Goal: Book appointment/travel/reservation

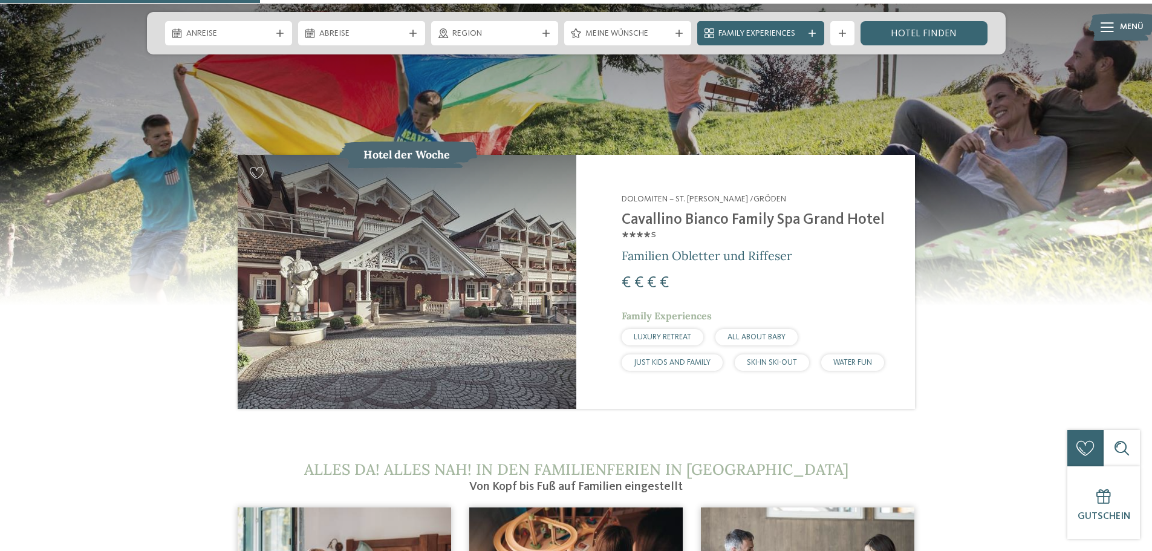
scroll to position [1270, 0]
click at [709, 249] on span "Familien Obletter und Riffeser" at bounding box center [707, 256] width 171 height 15
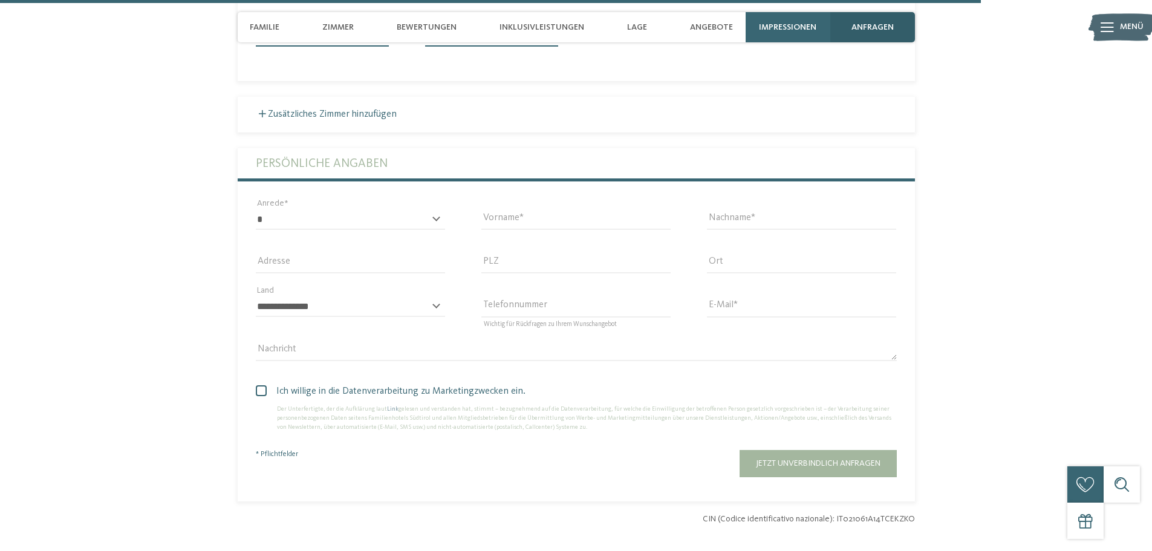
click at [875, 31] on span "anfragen" at bounding box center [872, 27] width 42 height 10
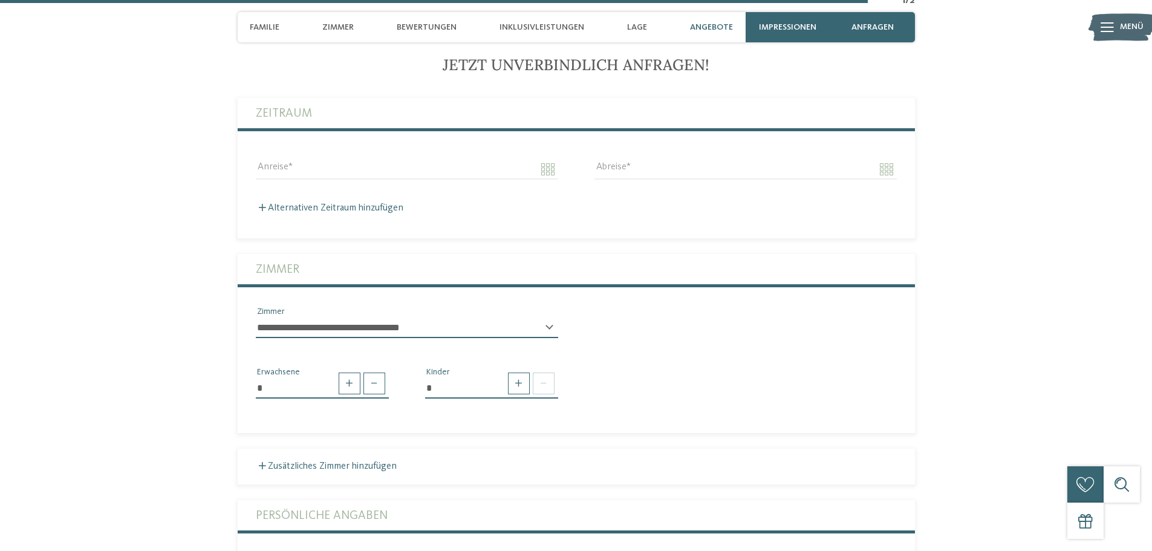
scroll to position [3209, 0]
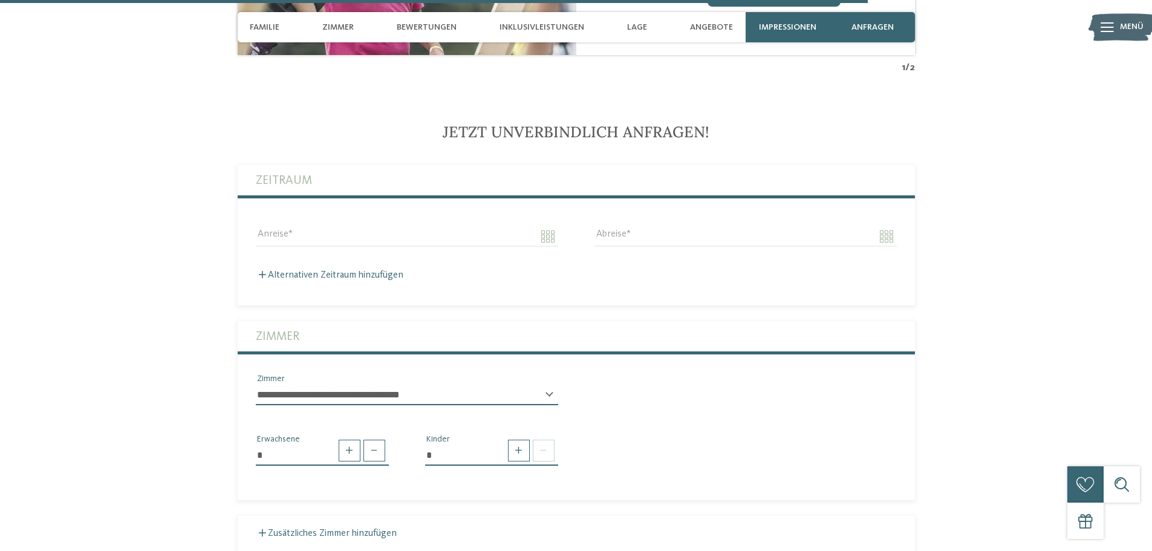
click at [1128, 21] on span "Menü" at bounding box center [1132, 27] width 24 height 12
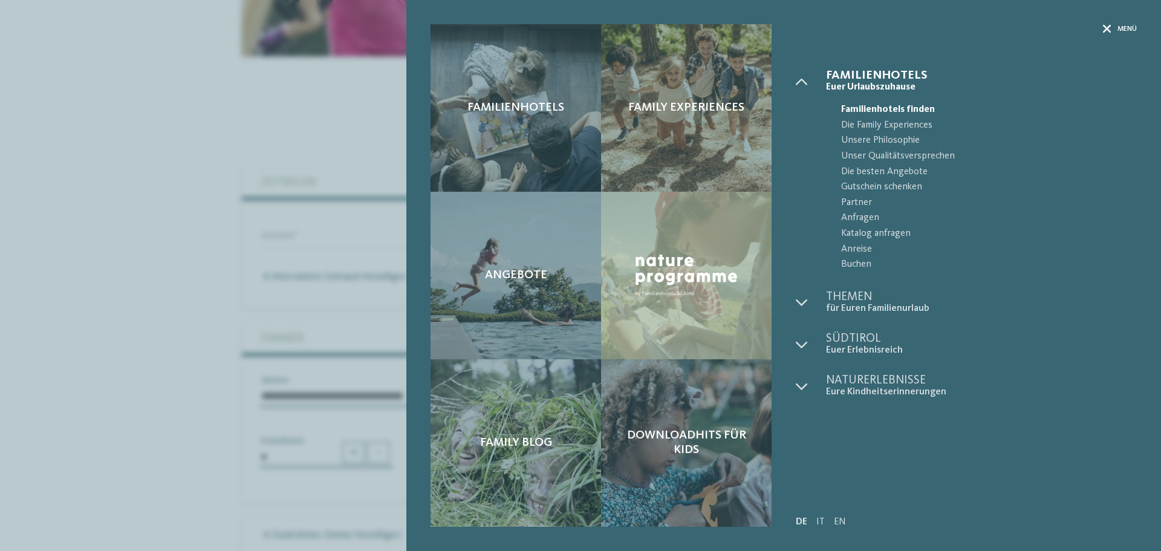
click at [1125, 32] on span "Menü" at bounding box center [1127, 29] width 19 height 10
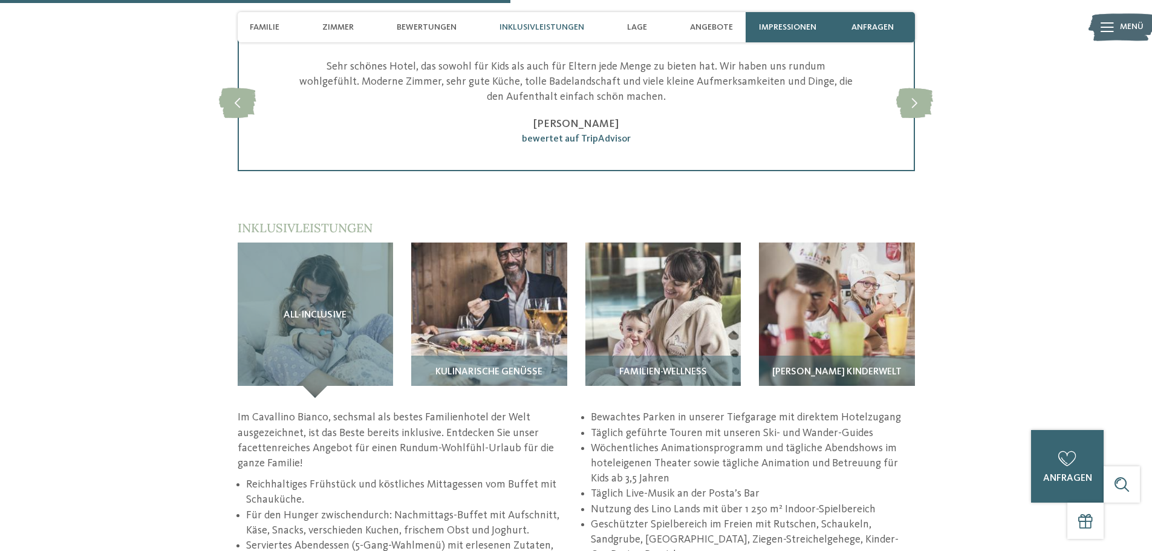
scroll to position [1540, 0]
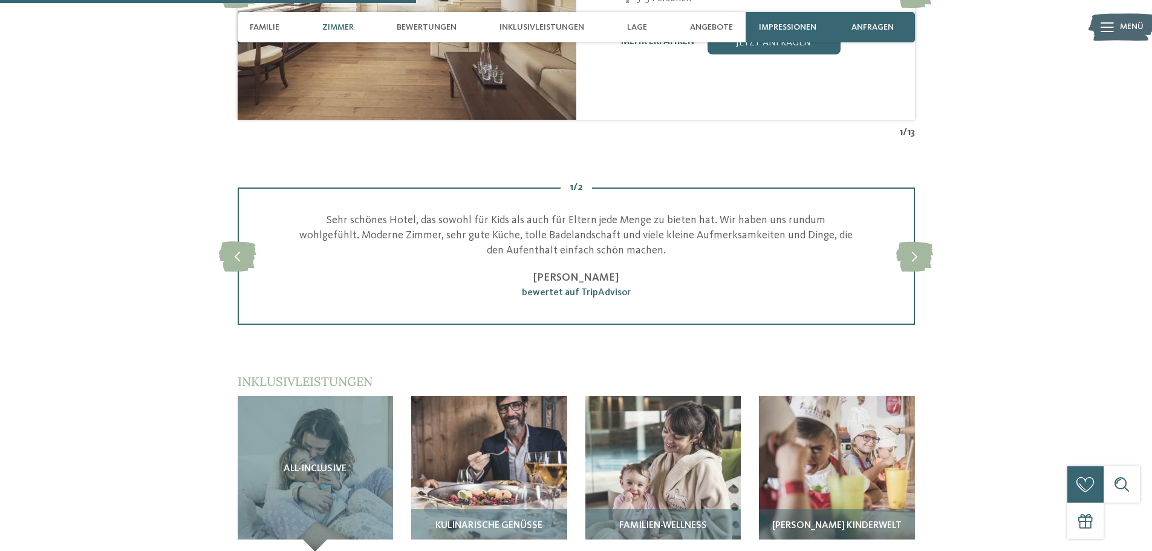
drag, startPoint x: 885, startPoint y: 27, endPoint x: 858, endPoint y: 53, distance: 38.1
click at [885, 27] on span "anfragen" at bounding box center [872, 27] width 42 height 10
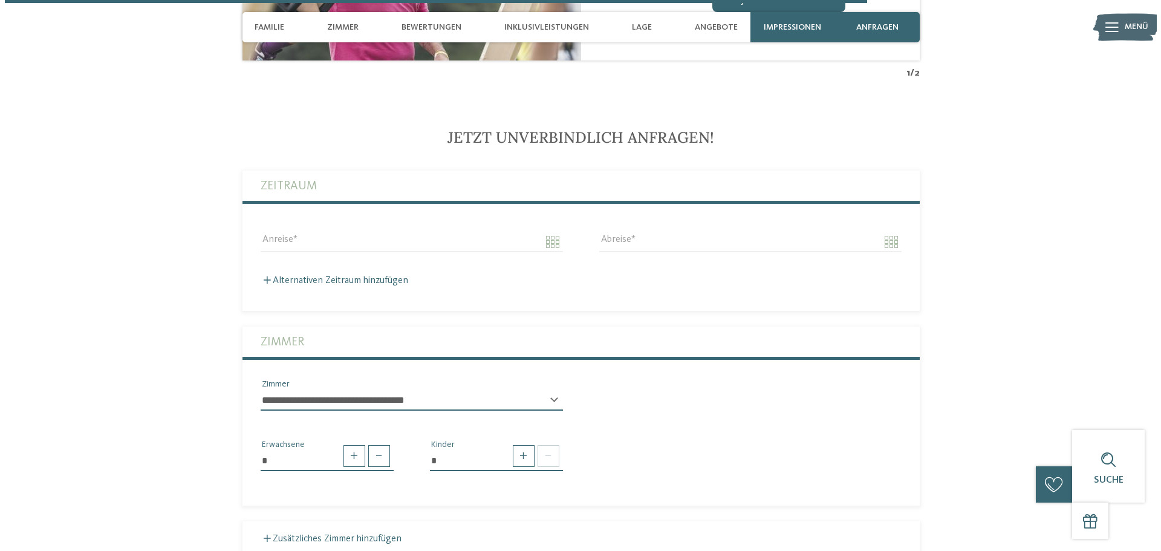
scroll to position [3209, 0]
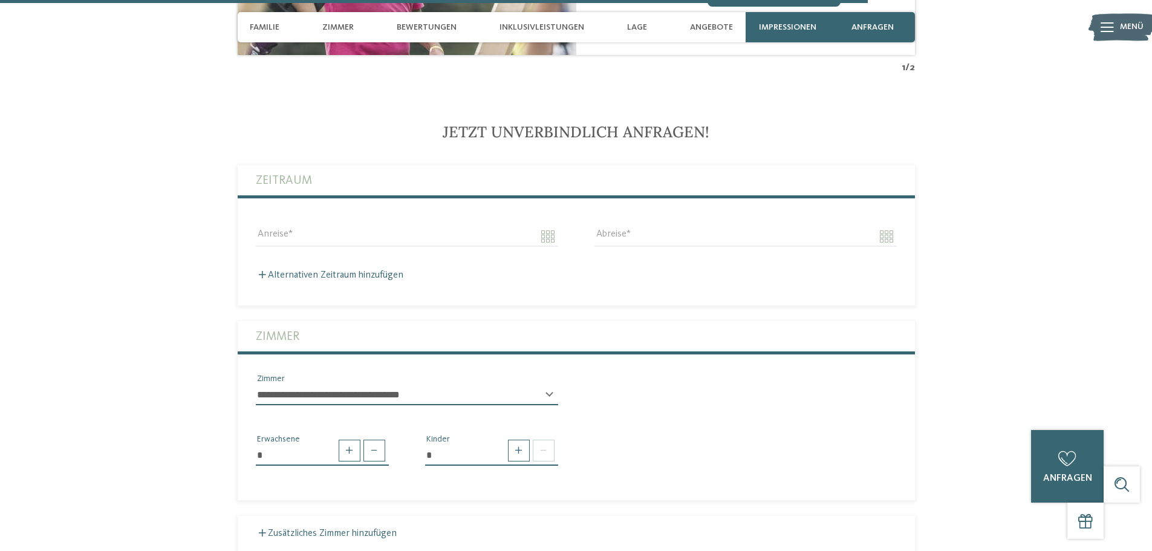
click at [1110, 33] on div at bounding box center [1107, 27] width 13 height 30
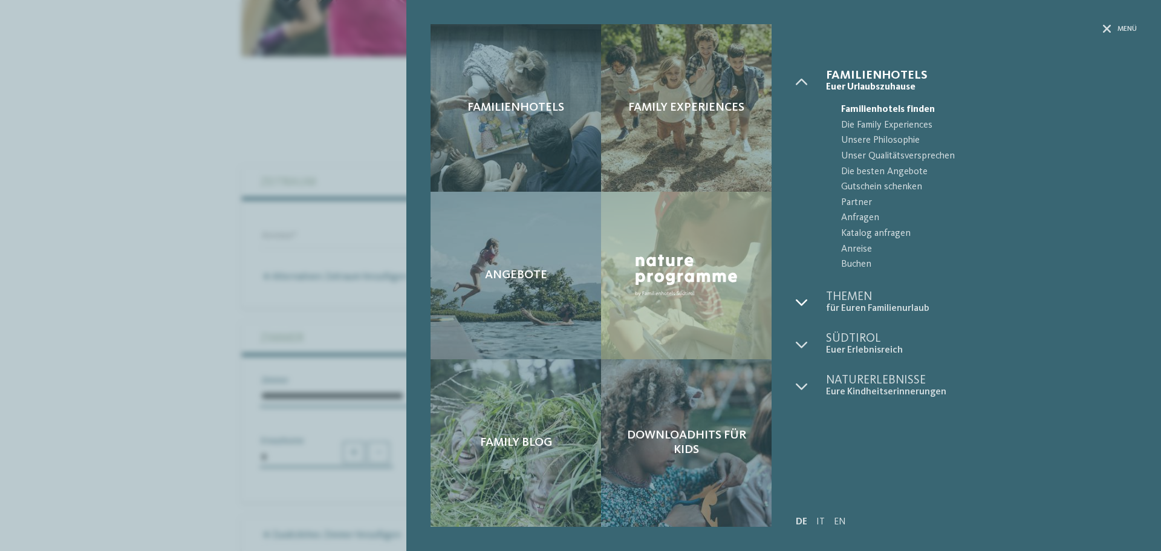
click at [803, 298] on icon at bounding box center [802, 302] width 12 height 12
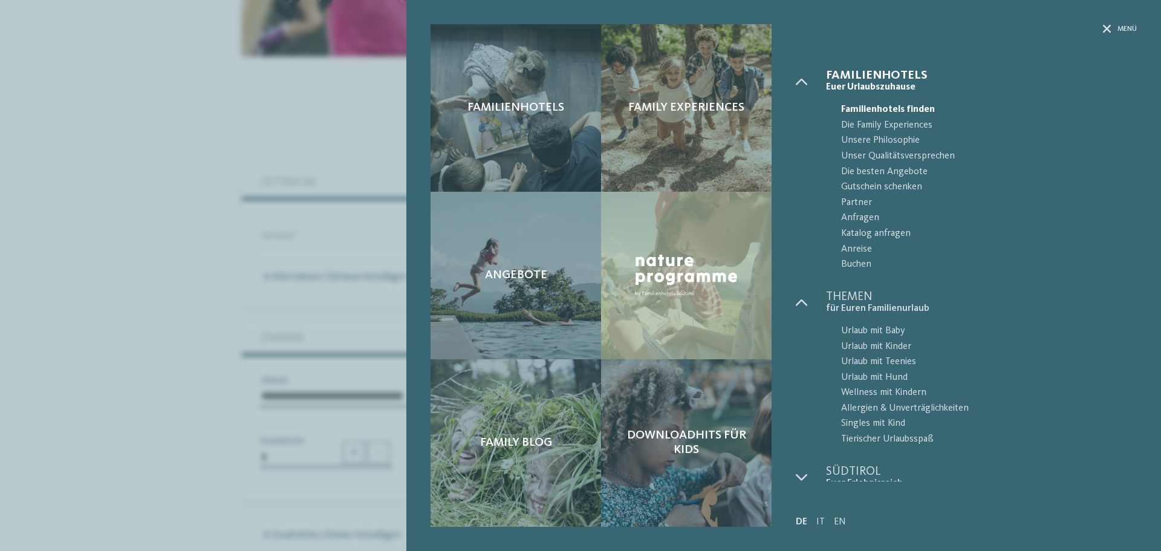
scroll to position [50, 0]
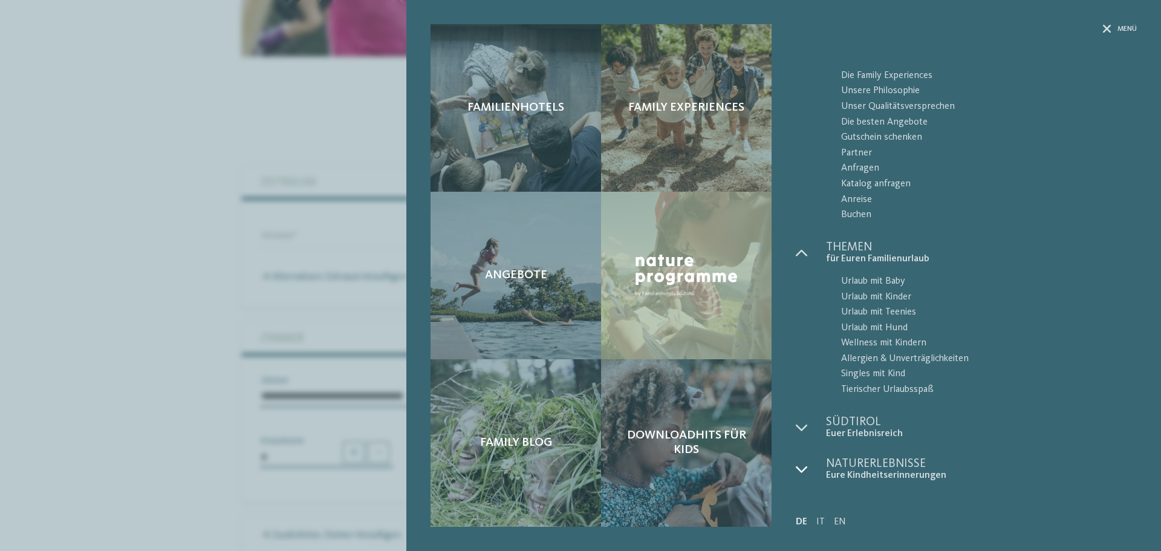
click at [798, 472] on icon at bounding box center [802, 469] width 12 height 12
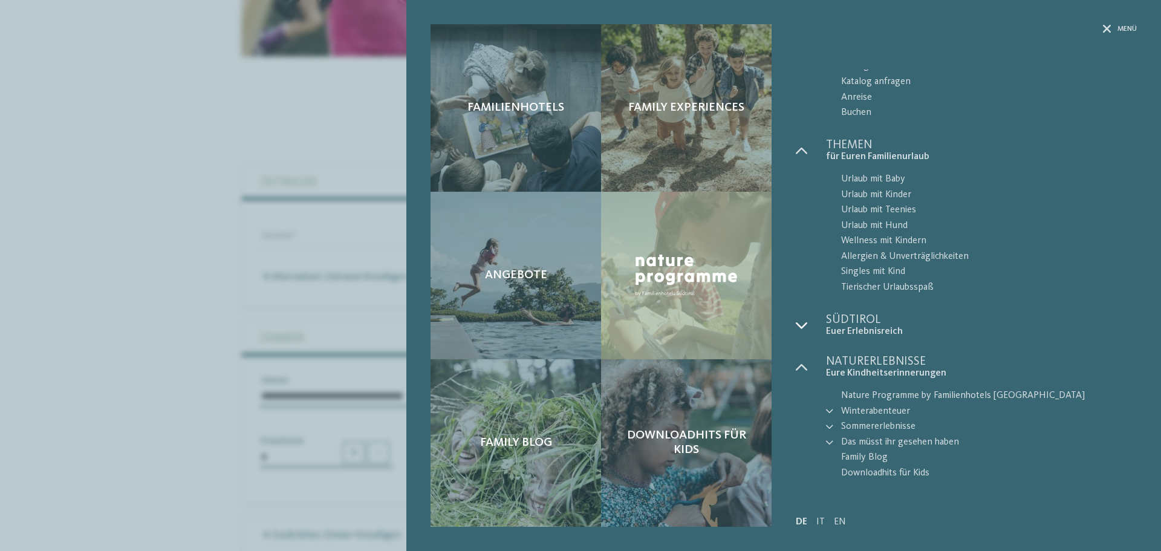
click at [800, 328] on icon at bounding box center [802, 325] width 12 height 12
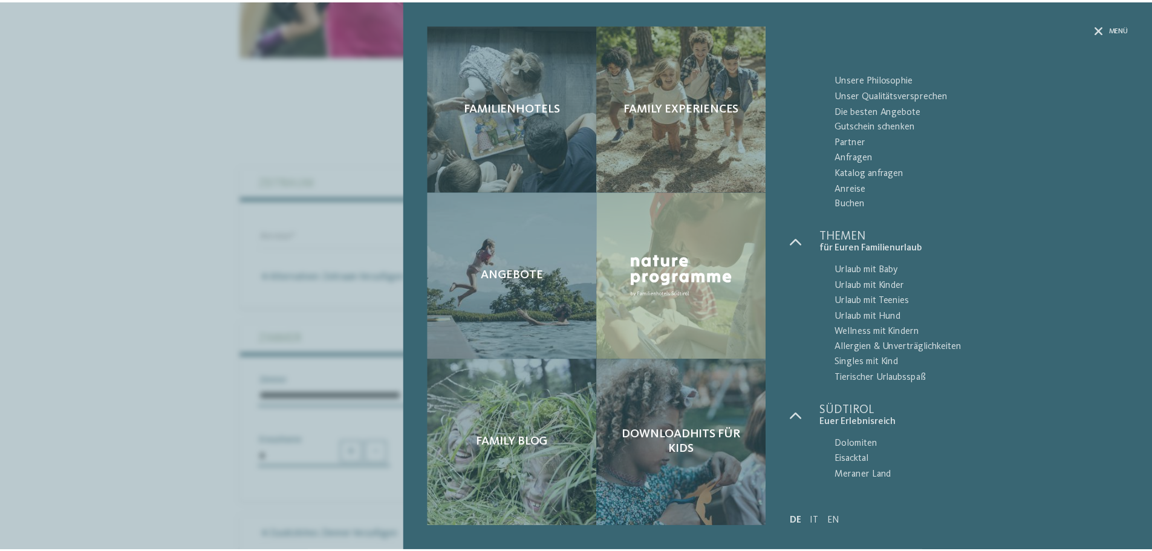
scroll to position [57, 0]
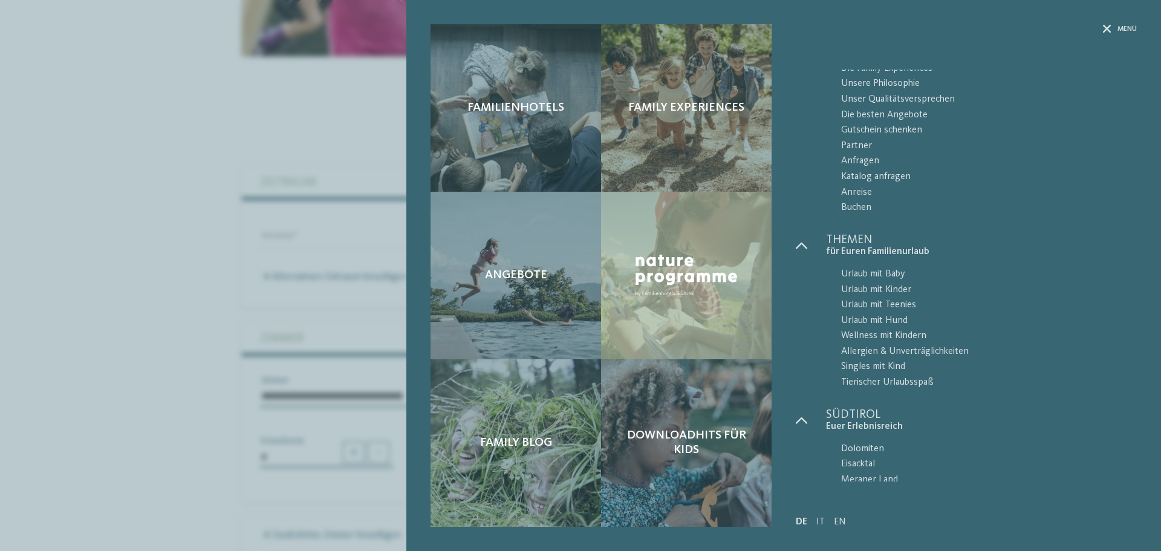
click at [160, 207] on div "Familienhotels Family Experiences Angebote" at bounding box center [580, 275] width 1161 height 551
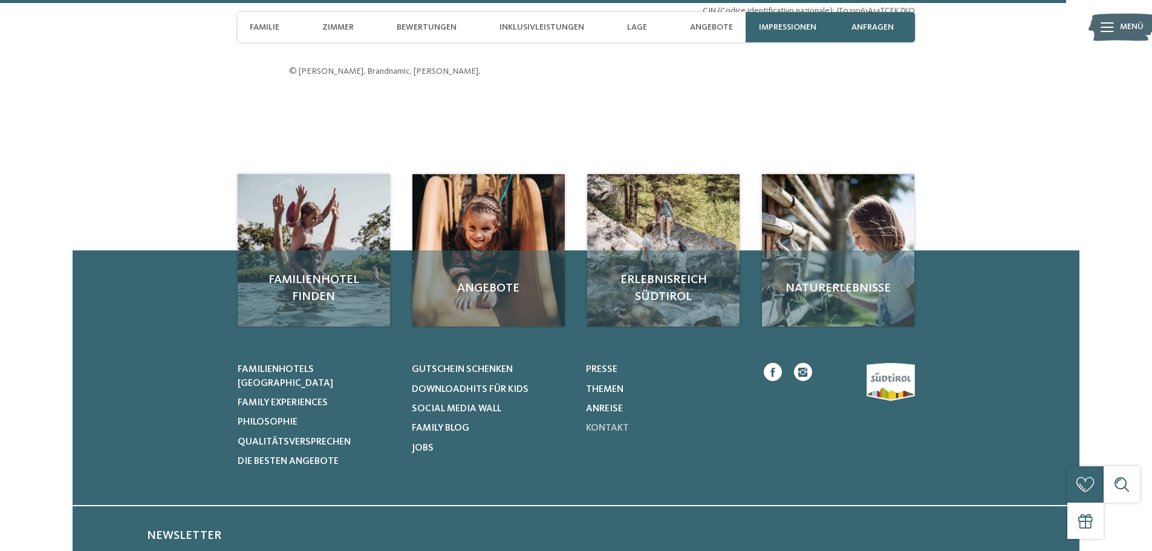
scroll to position [4262, 0]
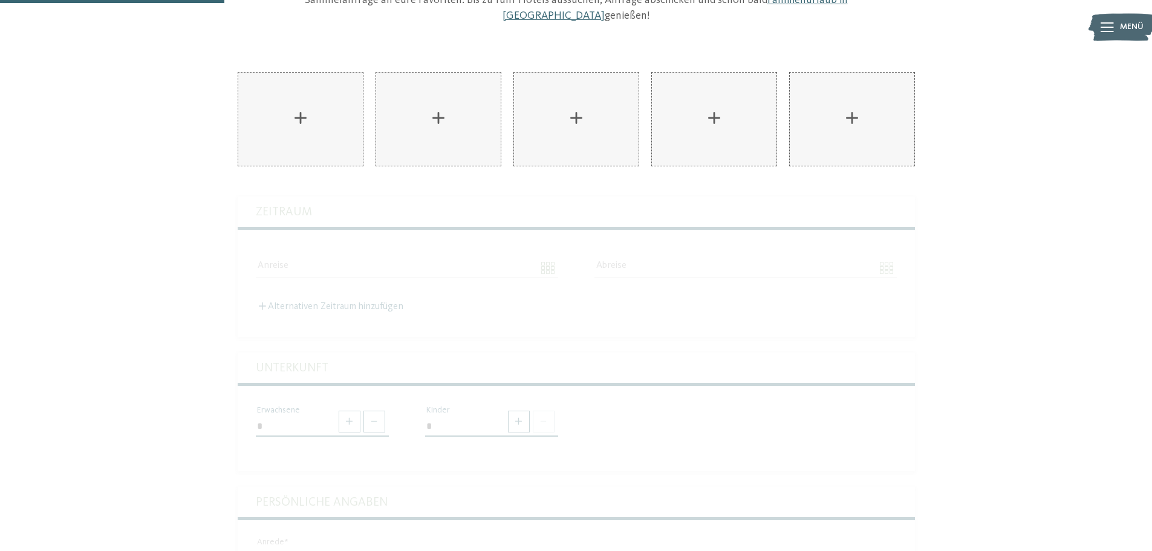
click at [1008, 229] on div "Eure Familienauszeit in Südtirol Jetzt unverbindlich anfragen! Wer die Wahl hat…" at bounding box center [576, 349] width 1152 height 893
